Goal: Information Seeking & Learning: Learn about a topic

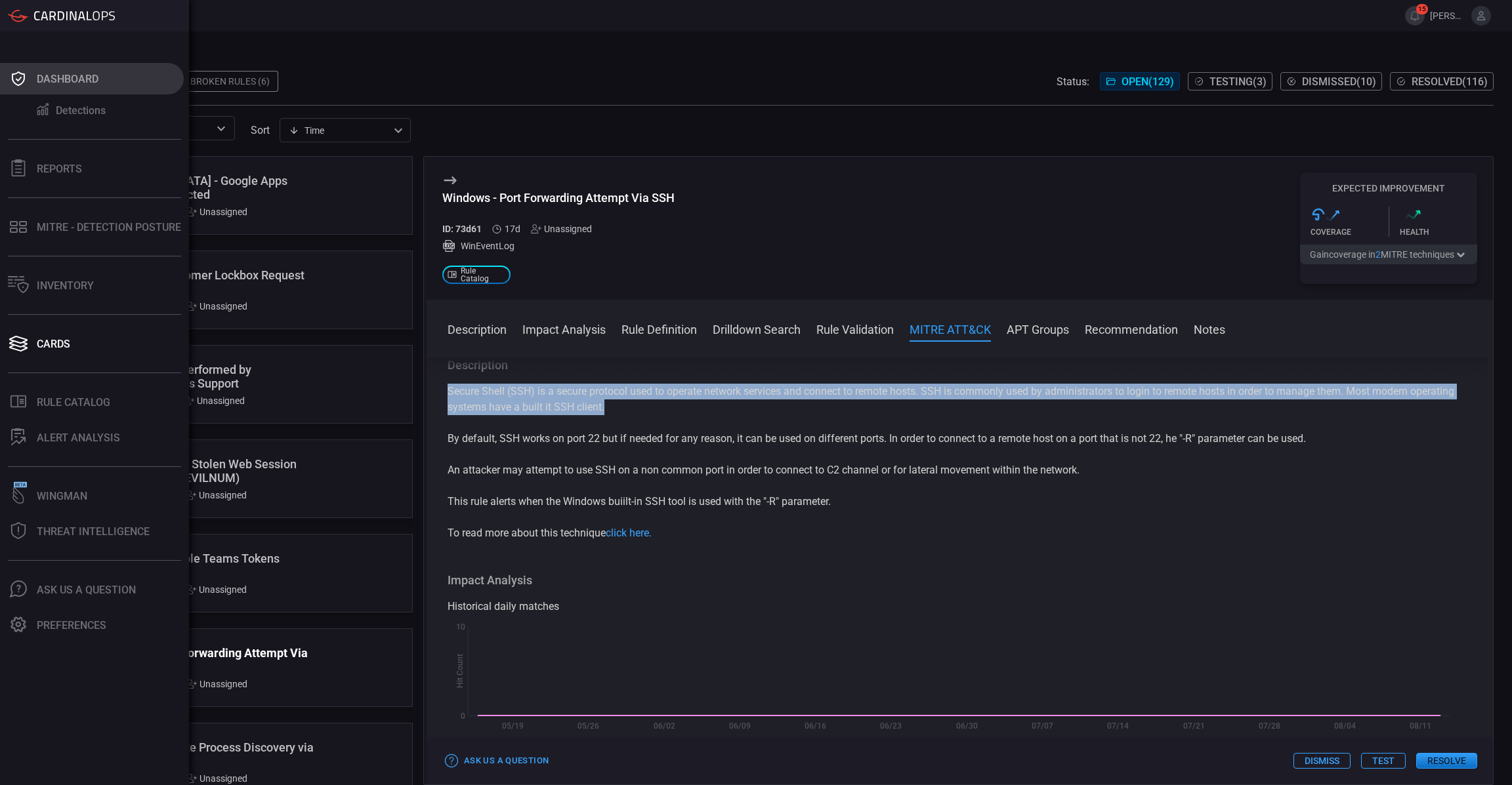
scroll to position [815, 0]
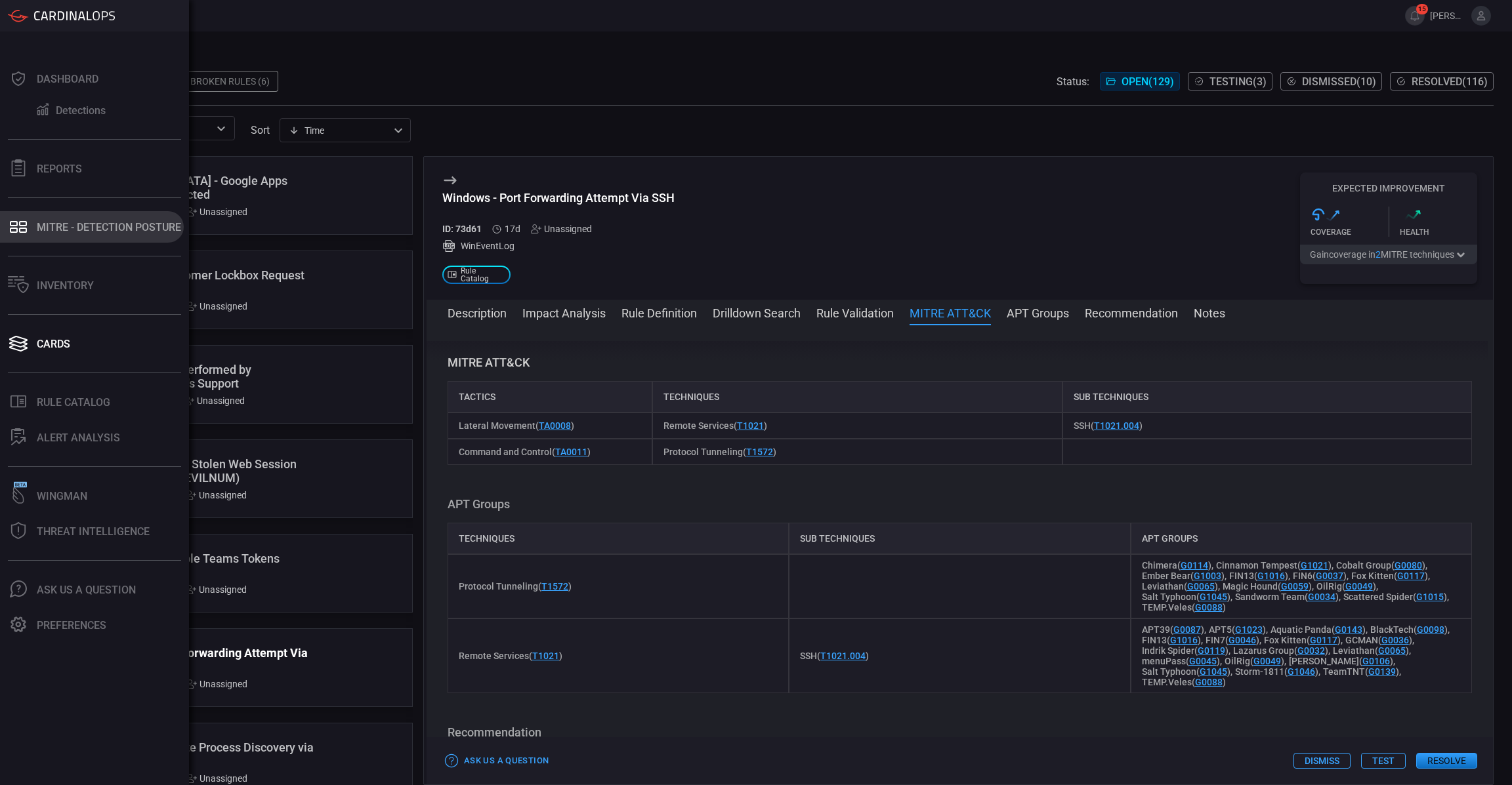
click at [64, 221] on div "MITRE - Detection Posture" at bounding box center [109, 228] width 144 height 13
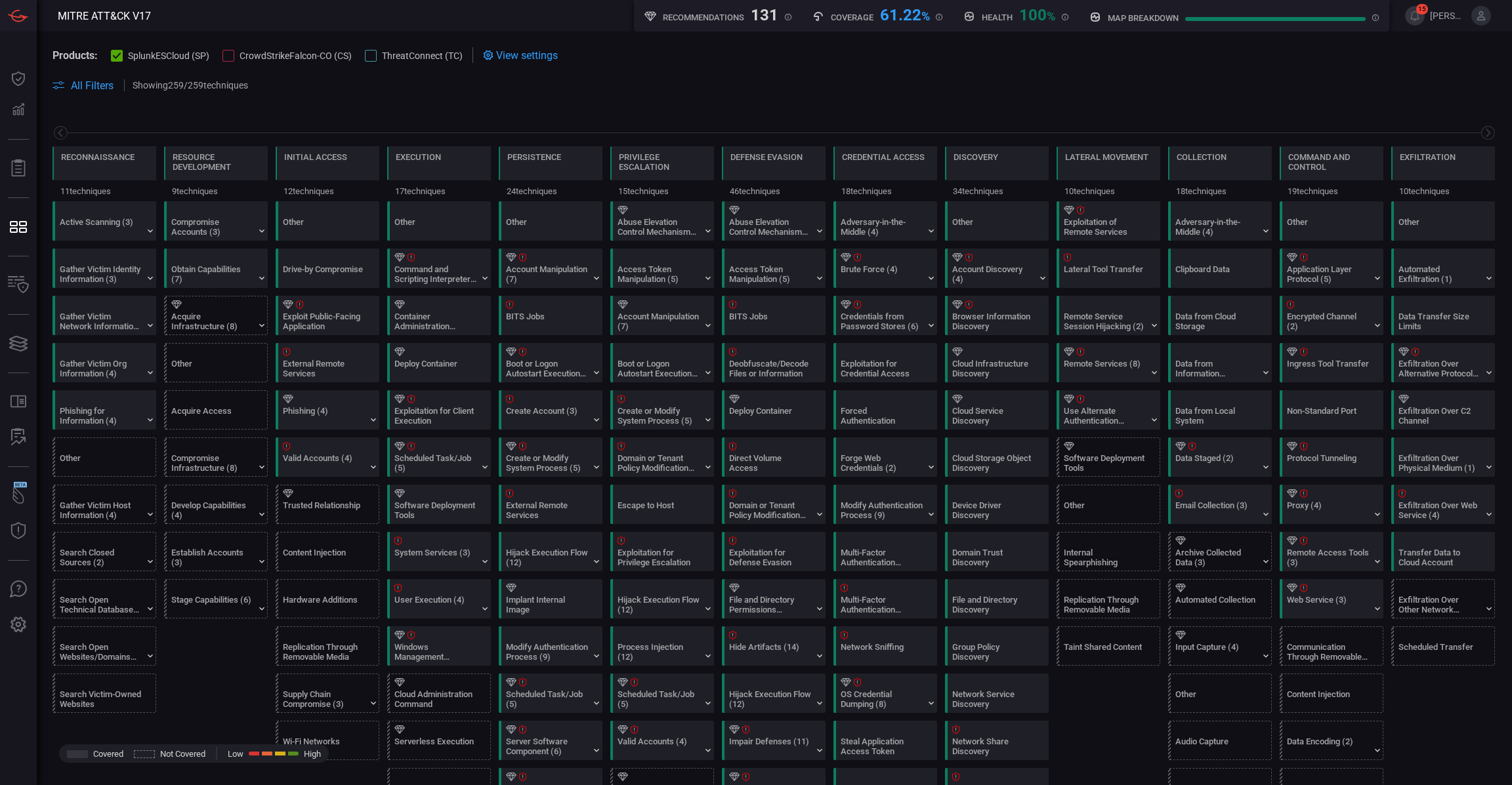
scroll to position [0, 129]
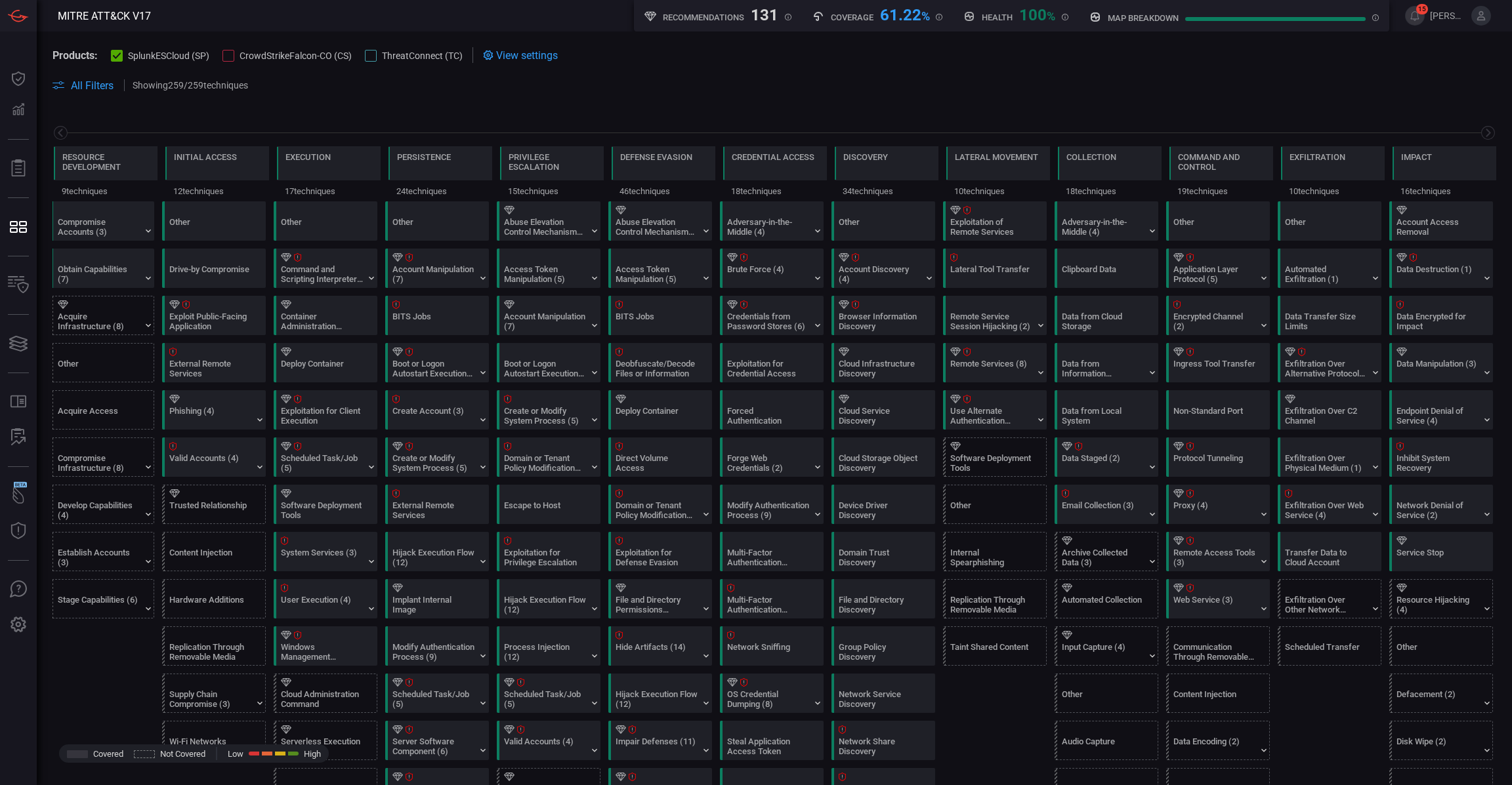
type button "/mitremap"
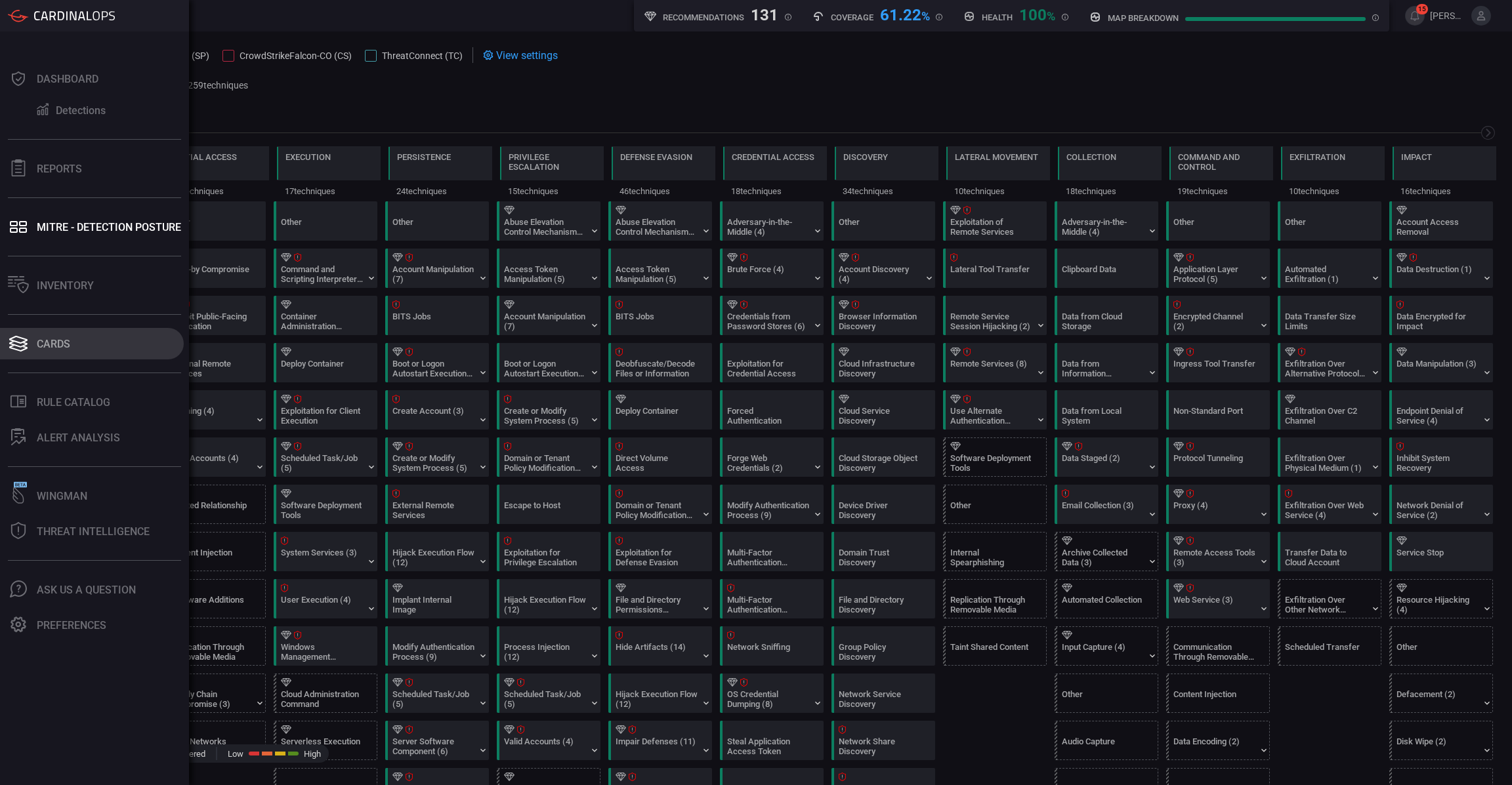
click at [40, 343] on div "Cards" at bounding box center [53, 344] width 33 height 13
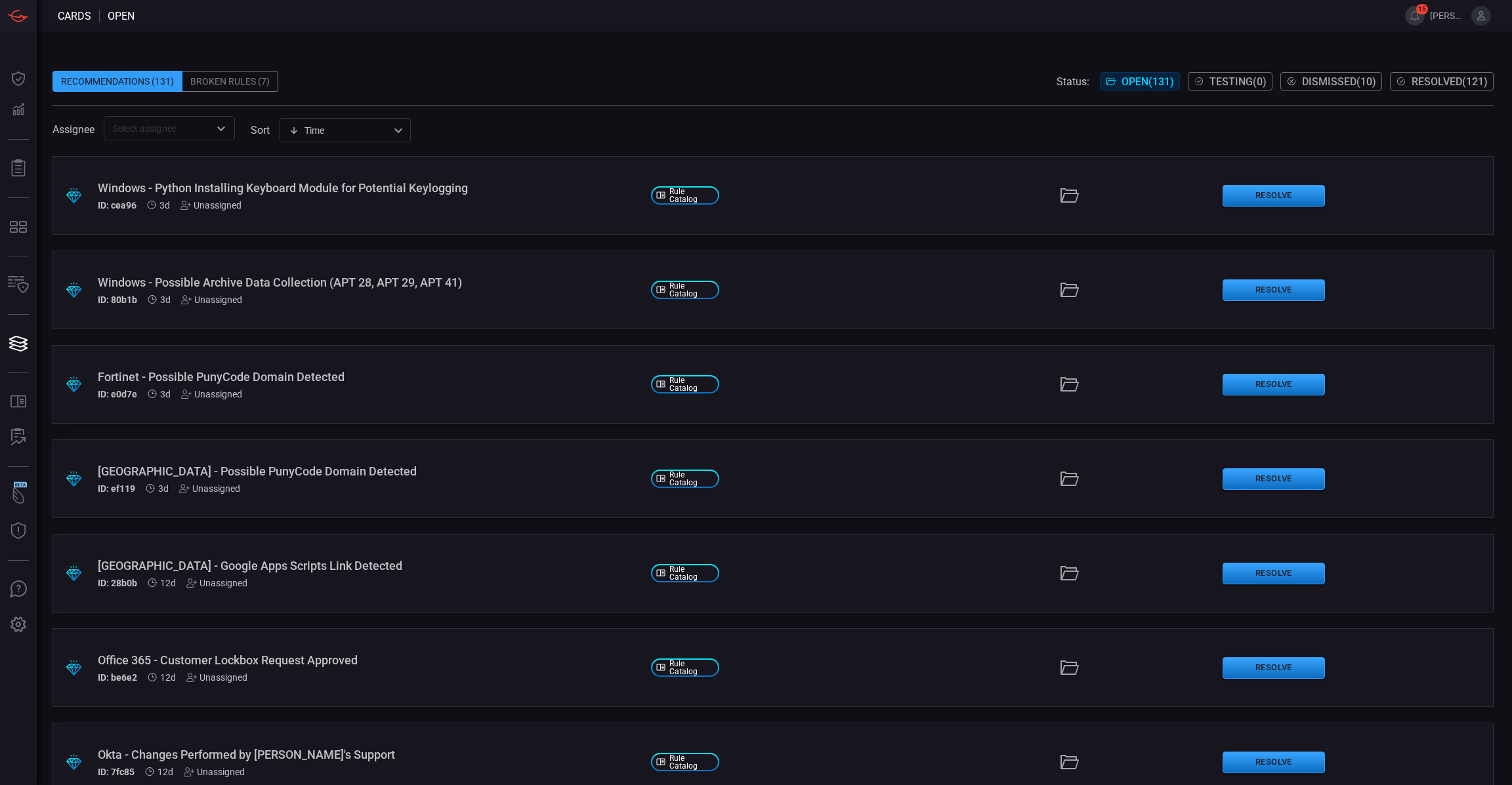
click at [393, 669] on div "Office 365 - Customer Lockbox Request Approved ID: be6e2 12d Unassigned" at bounding box center [369, 668] width 543 height 30
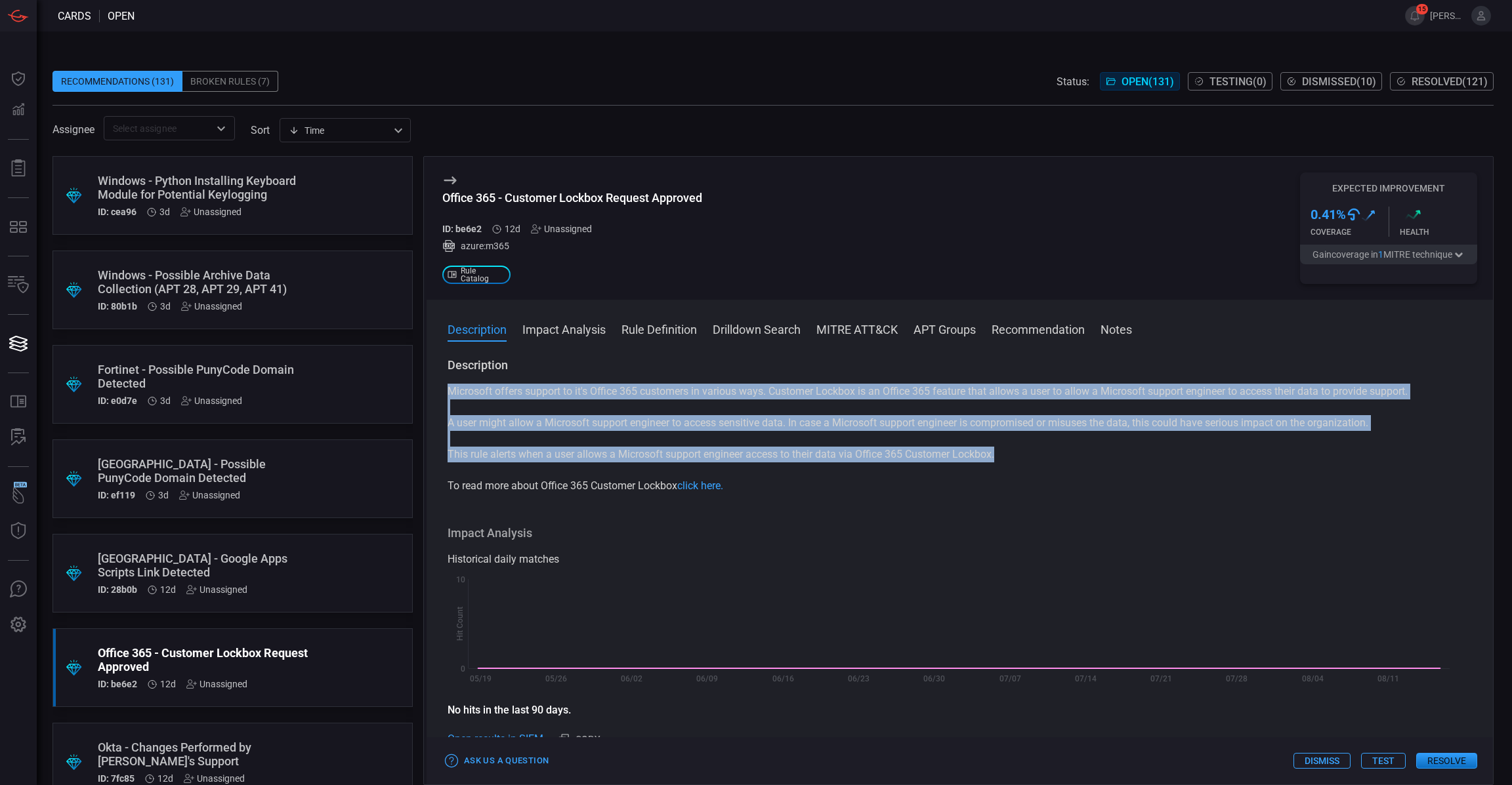
drag, startPoint x: 1009, startPoint y: 456, endPoint x: 445, endPoint y: 396, distance: 567.2
click at [445, 396] on div "Description Microsoft offers support to it's Office 365 customers in various wa…" at bounding box center [959, 569] width 1066 height 423
copy div "Microsoft offers support to it's Office 365 customers in various ways. Customer…"
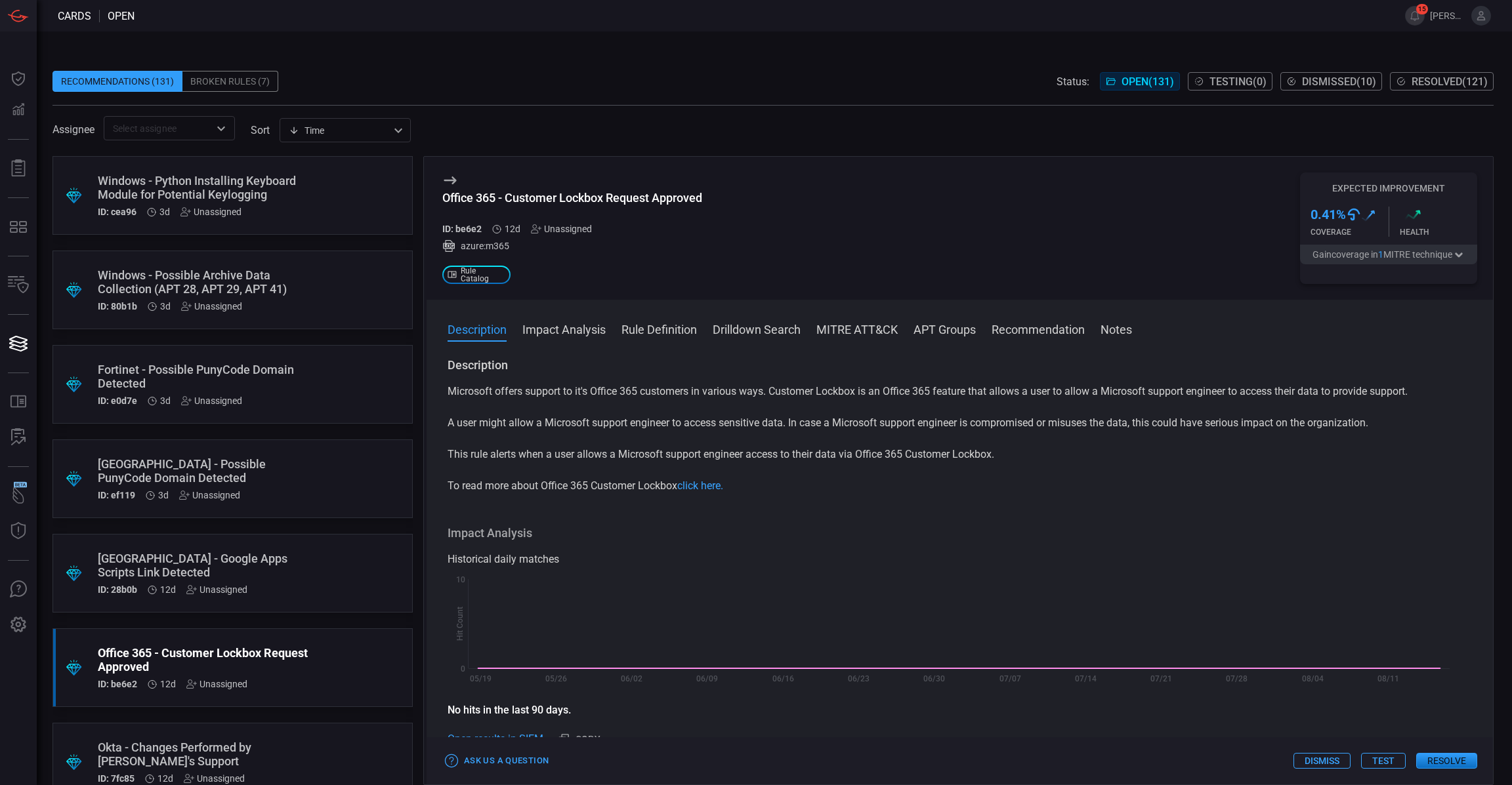
click at [747, 249] on div "Office 365 - Customer Lockbox Request Approved ID: be6e2 12d Unassigned azure:m…" at bounding box center [959, 228] width 1066 height 143
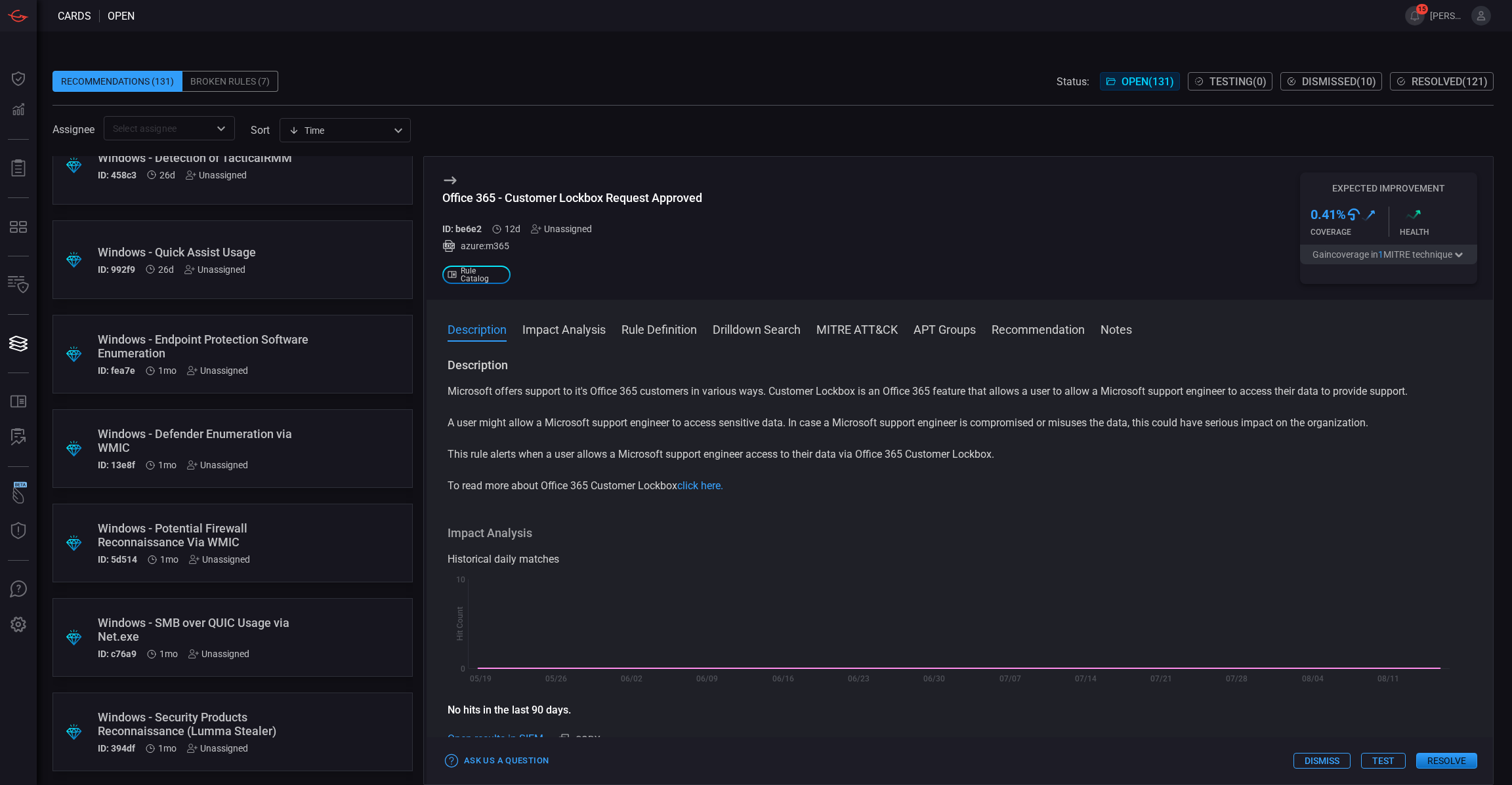
scroll to position [1258, 0]
click at [279, 448] on div "Windows - Defender Enumeration via WMIC" at bounding box center [207, 439] width 220 height 28
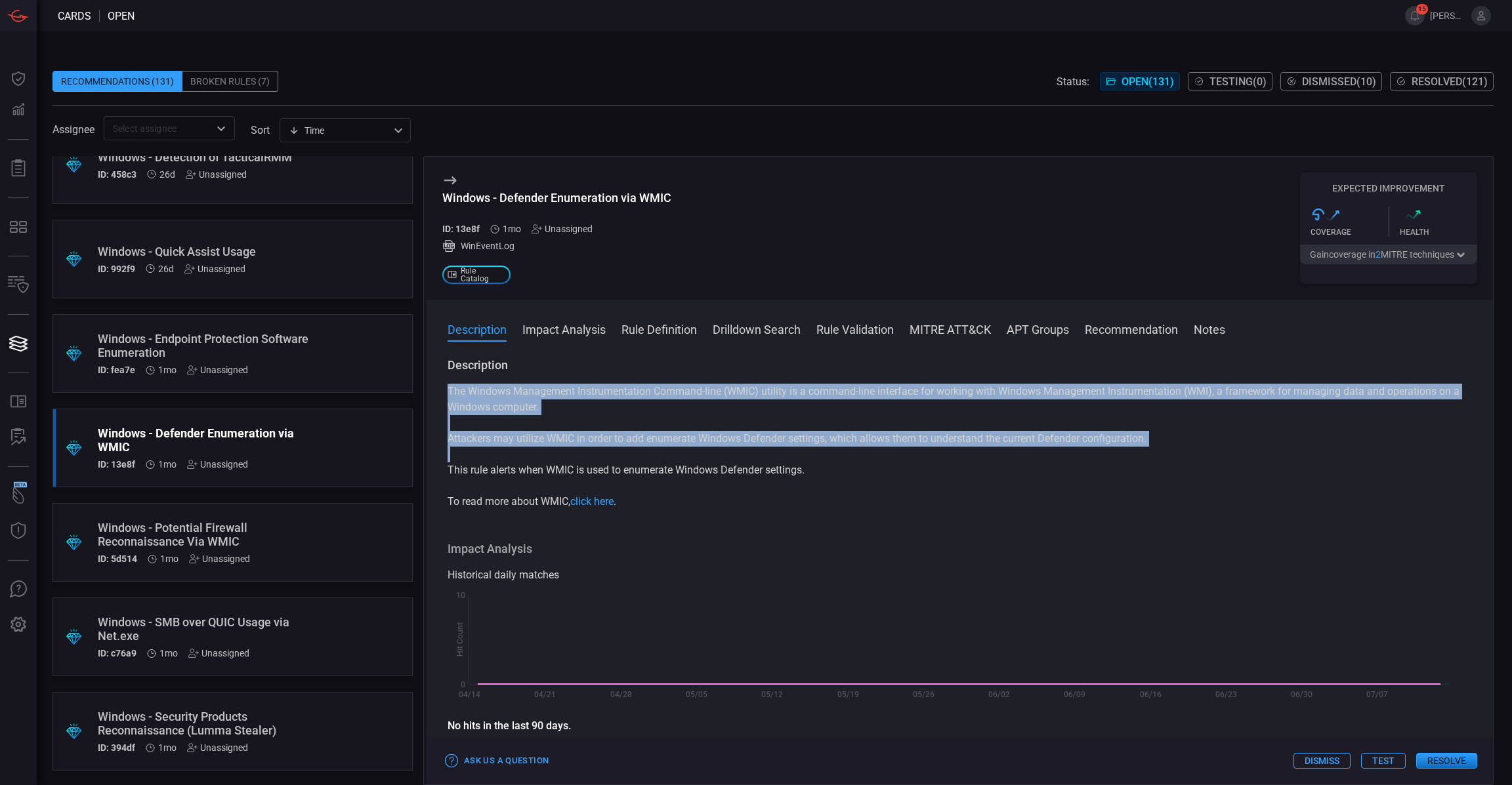
drag, startPoint x: 824, startPoint y: 481, endPoint x: 440, endPoint y: 396, distance: 393.3
click at [440, 396] on div "Description The Windows Management Instrumentation Command-line (WMIC) utility …" at bounding box center [959, 569] width 1066 height 423
copy div "The Windows Management Instrumentation Command-line (WMIC) utility is a command…"
click at [982, 331] on button "MITRE ATT&CK" at bounding box center [949, 329] width 81 height 16
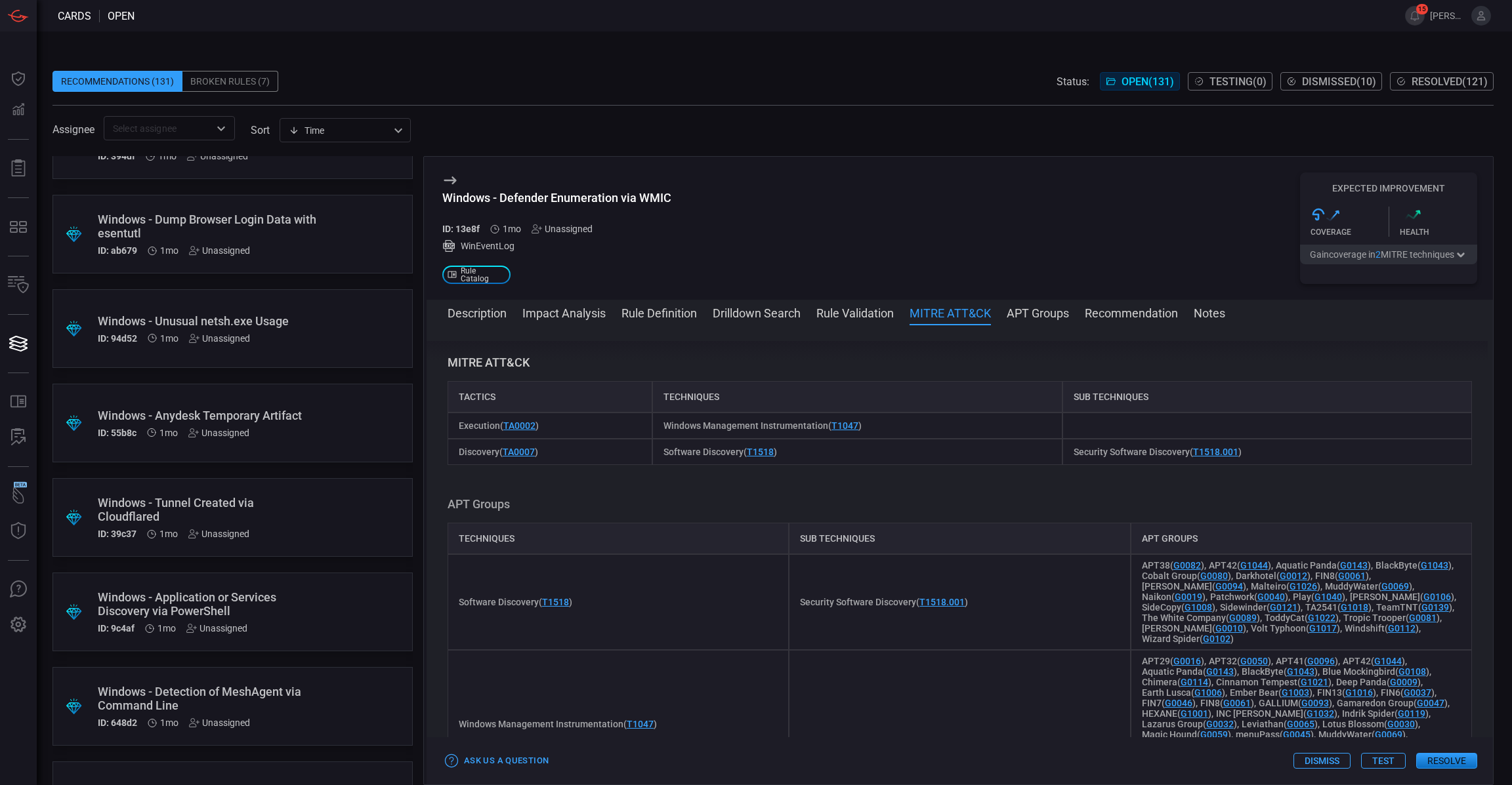
scroll to position [1851, 0]
click at [257, 527] on div "ID: 39c37 1mo Unassigned" at bounding box center [207, 532] width 220 height 11
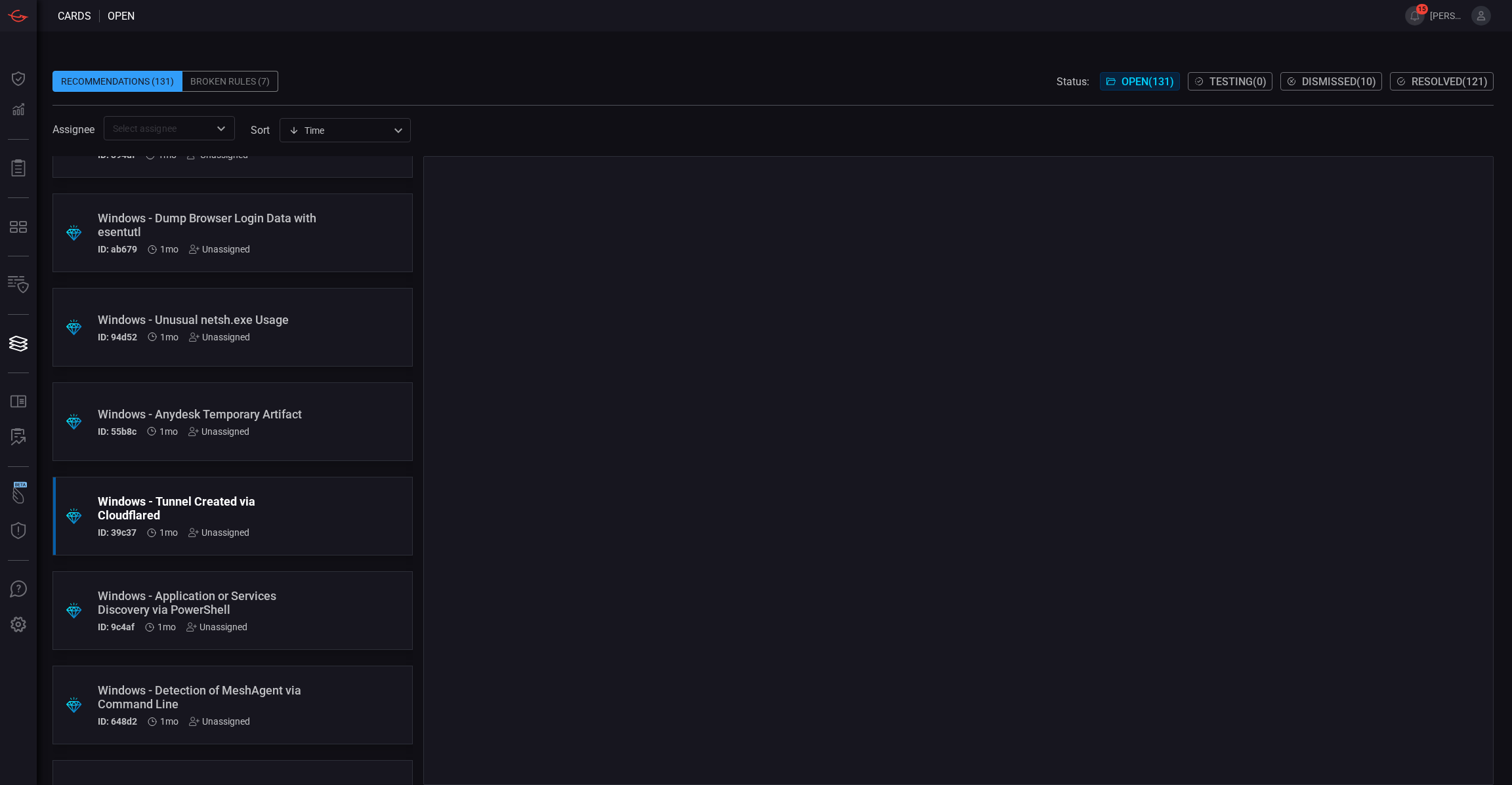
click at [286, 599] on div "Windows - Application or Services Discovery via PowerShell" at bounding box center [207, 603] width 220 height 28
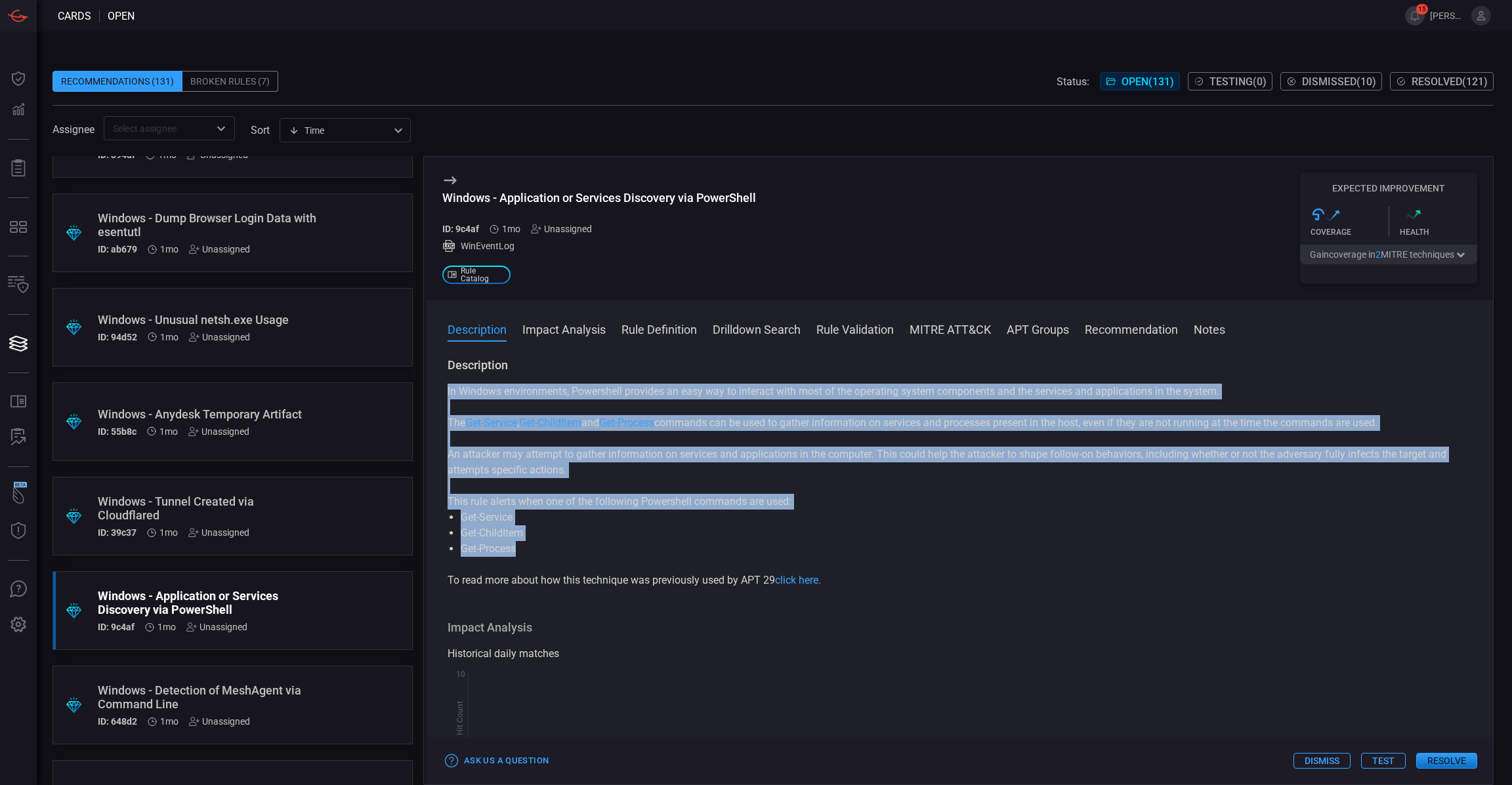
drag, startPoint x: 608, startPoint y: 556, endPoint x: 443, endPoint y: 389, distance: 234.8
click at [443, 389] on div "Description In Windows environments, Powershell provides an easy way to interac…" at bounding box center [959, 569] width 1066 height 423
copy div "In Windows environments, Powershell provides an easy way to interact with most …"
click at [954, 334] on button "MITRE ATT&CK" at bounding box center [949, 329] width 81 height 16
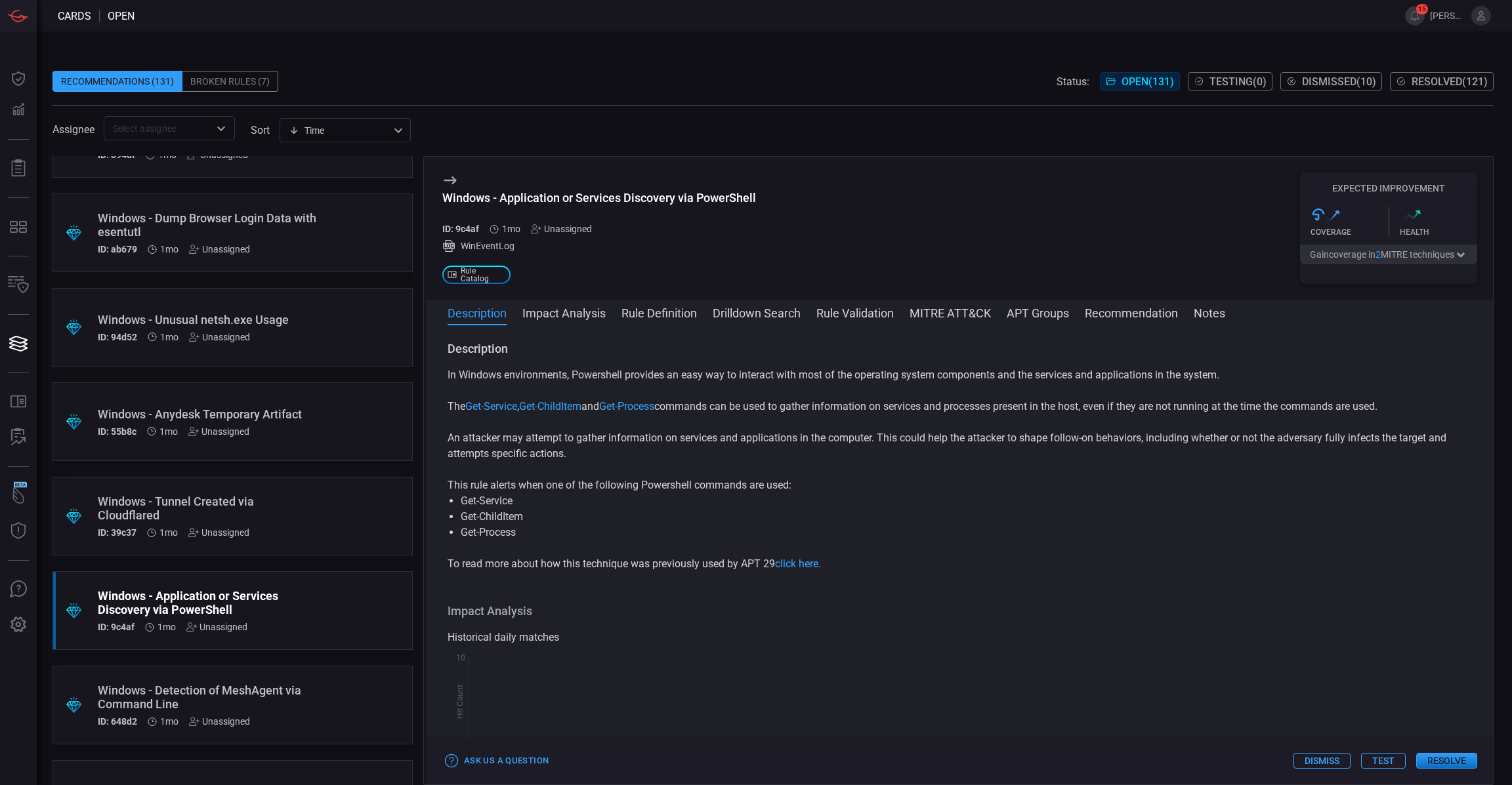
click at [1131, 169] on div "Windows - Application or Services Discovery via PowerShell ID: 9c4af 1mo Unassi…" at bounding box center [959, 228] width 1066 height 143
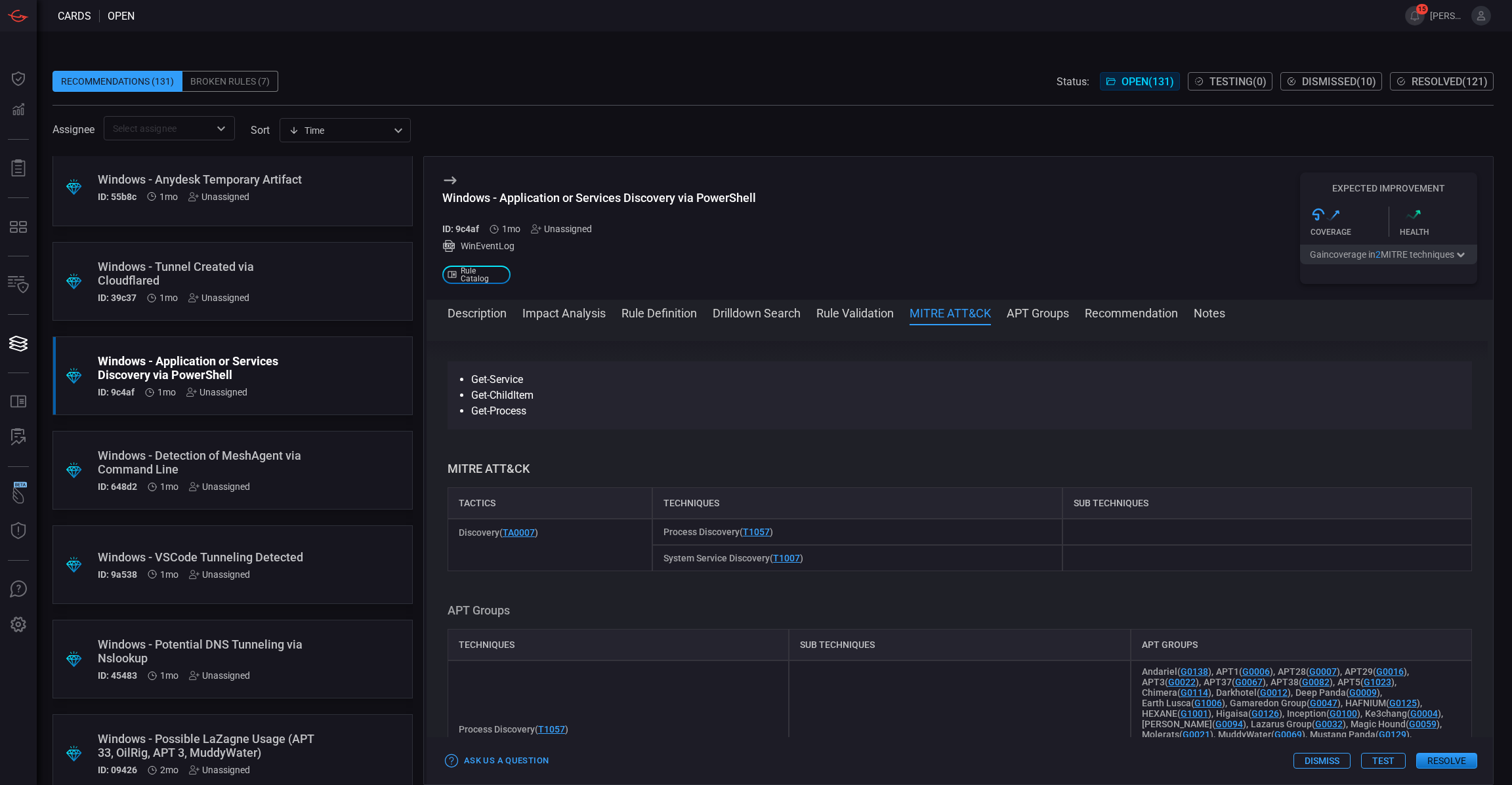
scroll to position [2087, 0]
click at [262, 554] on div "Windows - VSCode Tunneling Detected" at bounding box center [207, 555] width 220 height 13
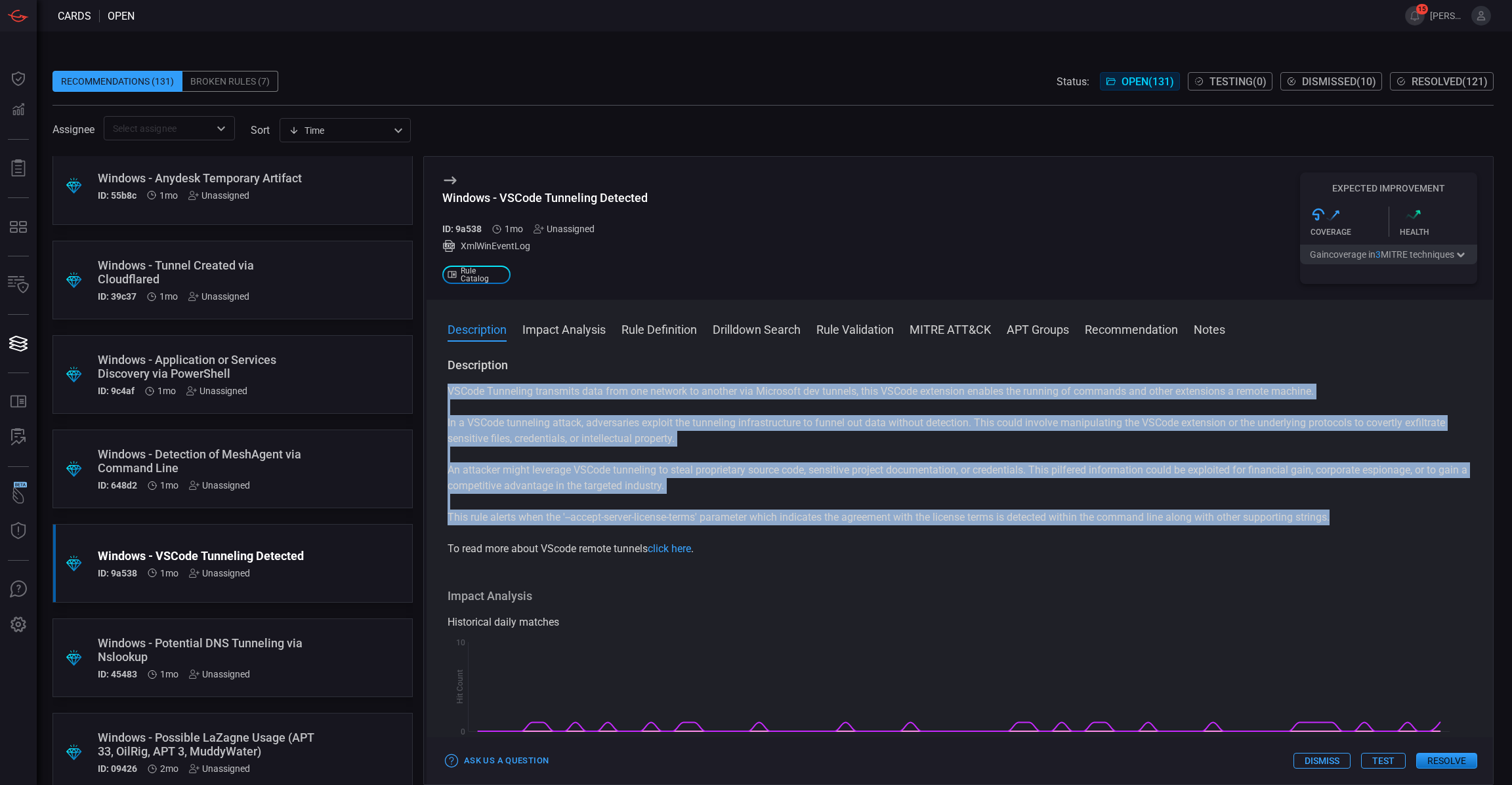
drag, startPoint x: 1354, startPoint y: 521, endPoint x: 440, endPoint y: 386, distance: 923.9
click at [440, 386] on div "Description VSCode Tunneling transmits data from one network to another via Mic…" at bounding box center [959, 569] width 1066 height 423
copy div "VSCode Tunneling transmits data from one network to another via Microsoft dev t…"
click at [949, 324] on button "MITRE ATT&CK" at bounding box center [949, 329] width 81 height 16
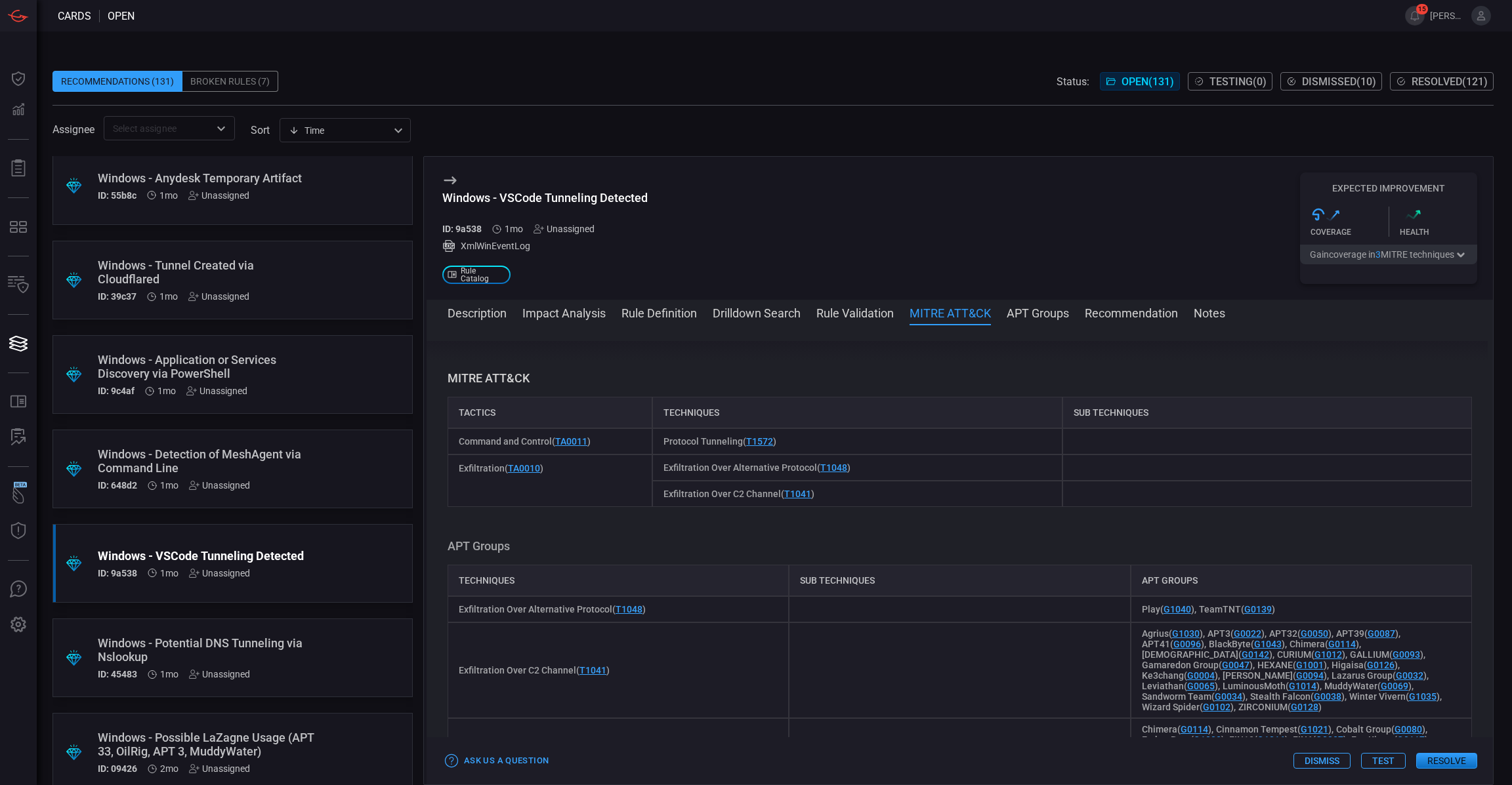
scroll to position [815, 0]
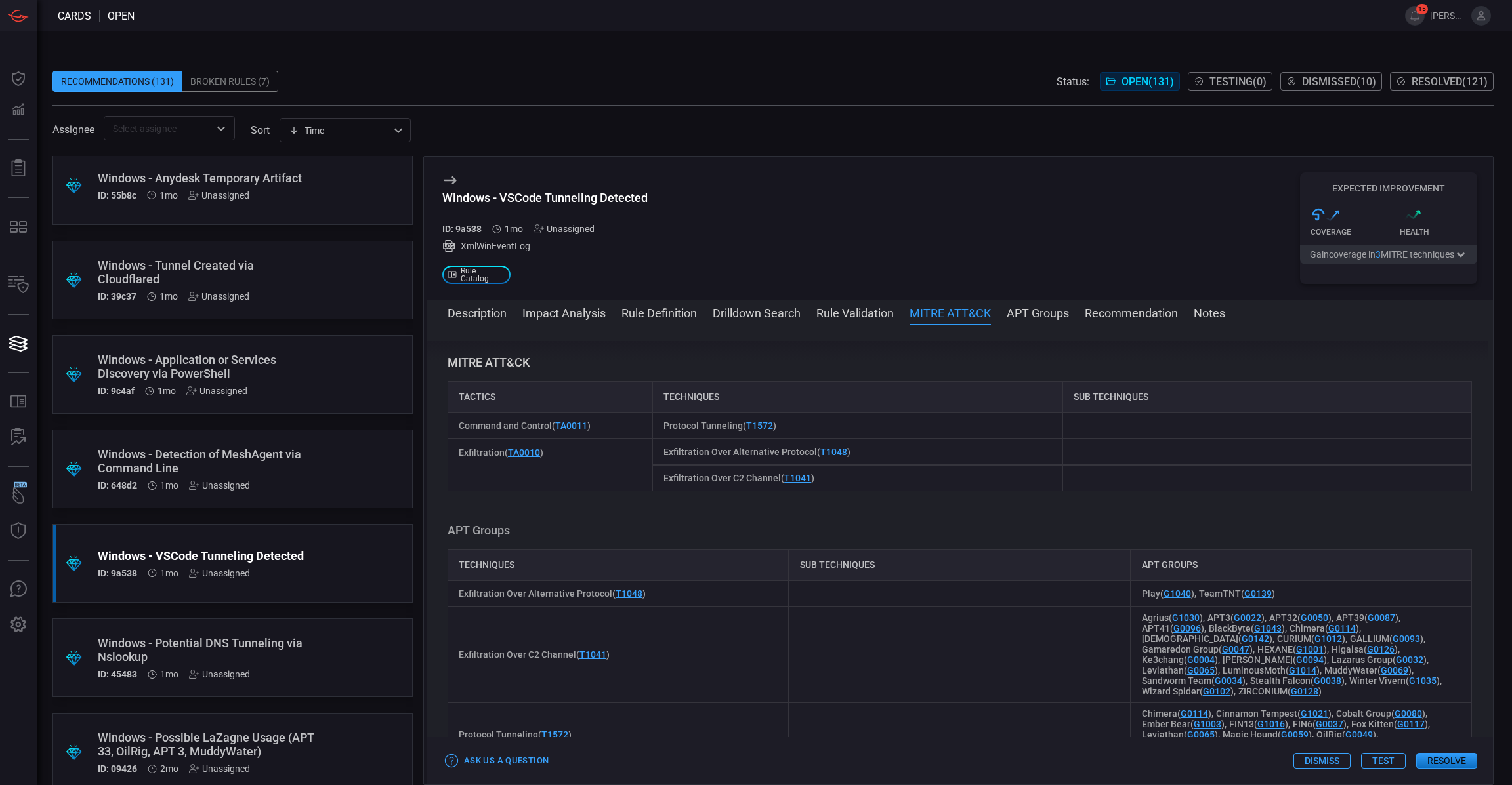
click at [1313, 508] on div "Description VSCode Tunneling transmits data from one network to another via Mic…" at bounding box center [959, 553] width 1066 height 423
